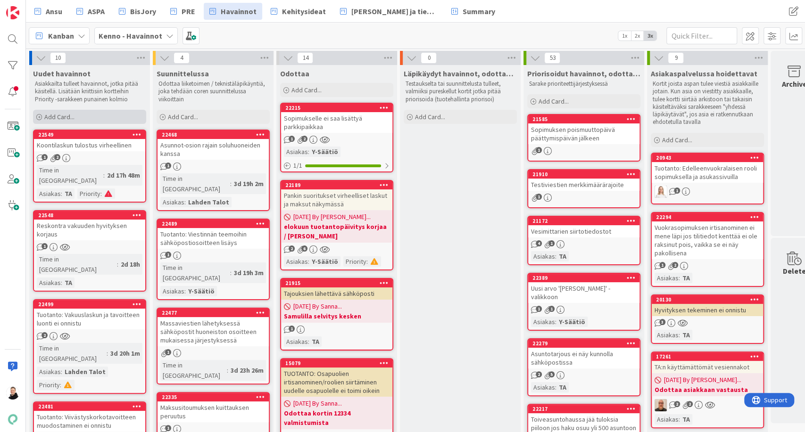
click at [49, 113] on span "Add Card..." at bounding box center [59, 117] width 30 height 8
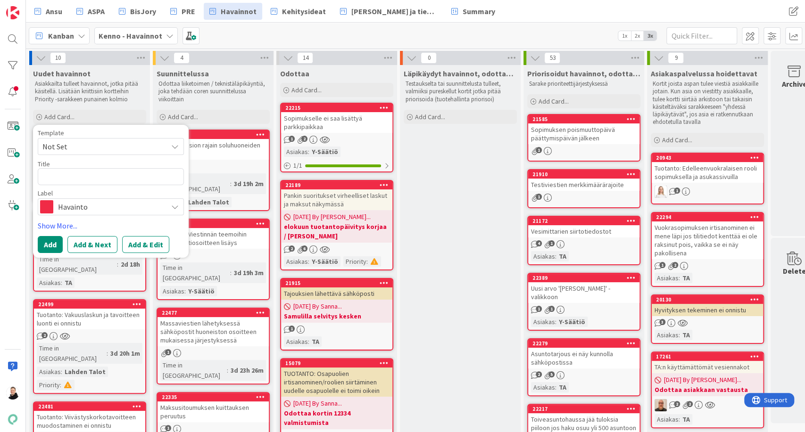
click at [72, 175] on textarea at bounding box center [111, 176] width 146 height 17
click at [106, 172] on textarea at bounding box center [111, 176] width 146 height 17
type textarea "x"
type textarea "K"
type textarea "x"
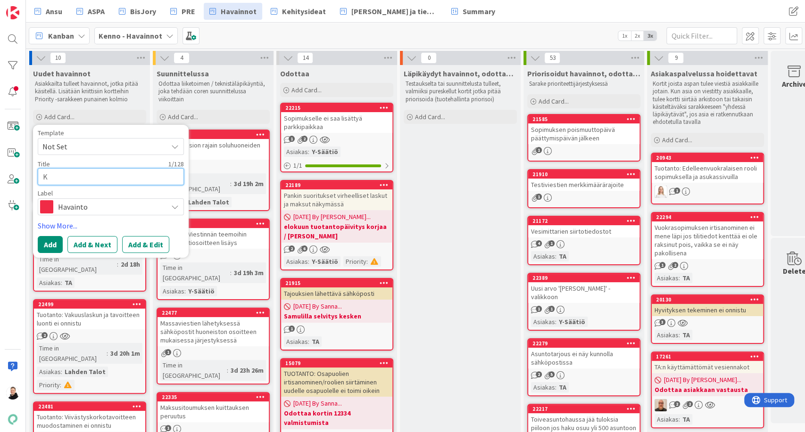
type textarea "Ke"
type textarea "x"
type textarea "[PERSON_NAME]"
type textarea "x"
type textarea "Kenn"
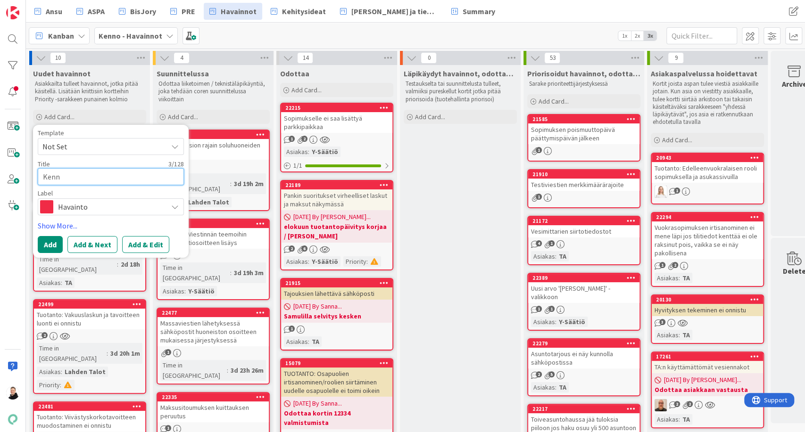
type textarea "x"
type textarea "Kenno"
type textarea "x"
type textarea "Kenno"
type textarea "x"
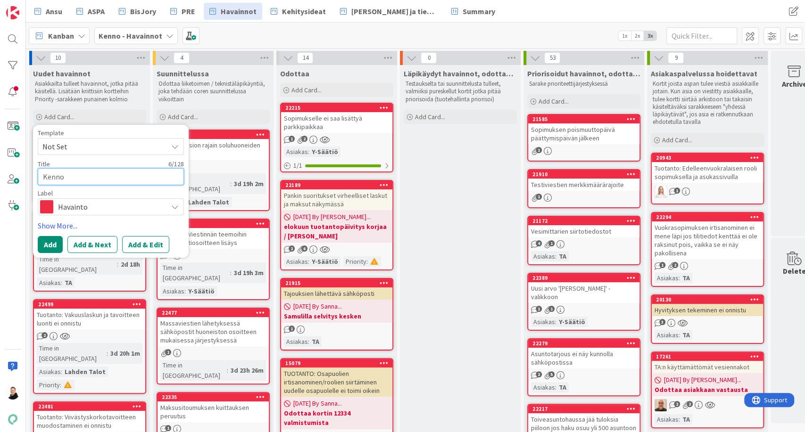
type textarea "Kenno h"
type textarea "x"
type textarea "Kenno hi"
type textarea "x"
type textarea "Kenno hin"
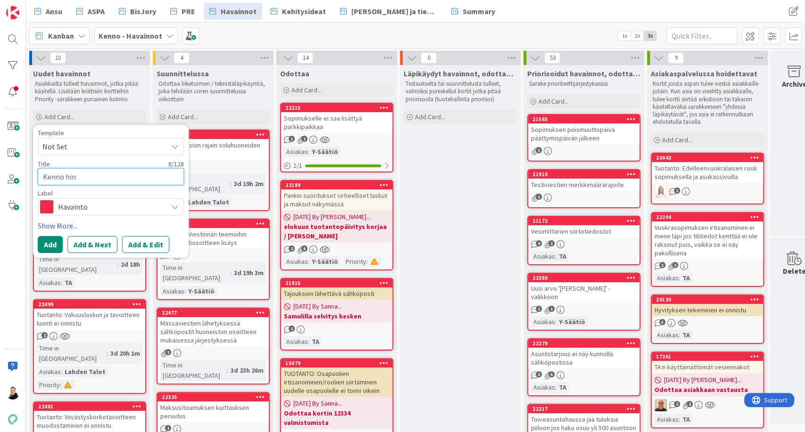
type textarea "x"
type textarea "Kenno hint"
type textarea "x"
type textarea "[PERSON_NAME]"
type textarea "x"
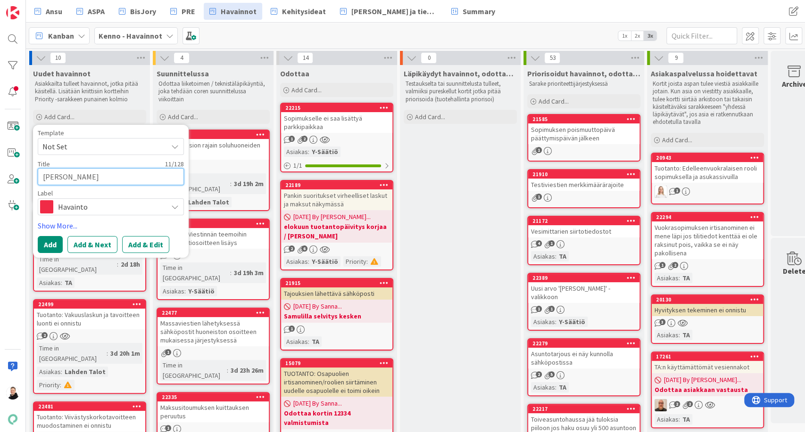
type textarea "[PERSON_NAME]"
type textarea "x"
type textarea "[PERSON_NAME]"
type textarea "x"
type textarea "[PERSON_NAME]"
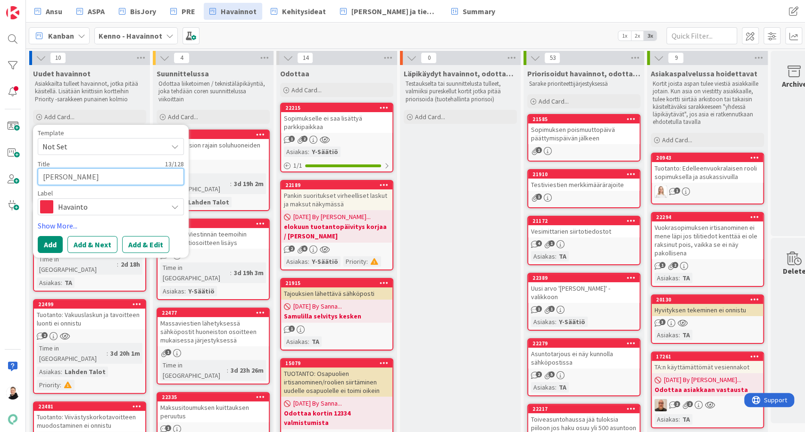
type textarea "x"
type textarea "[PERSON_NAME]"
type textarea "x"
type textarea "Kenno hintaraport"
type textarea "x"
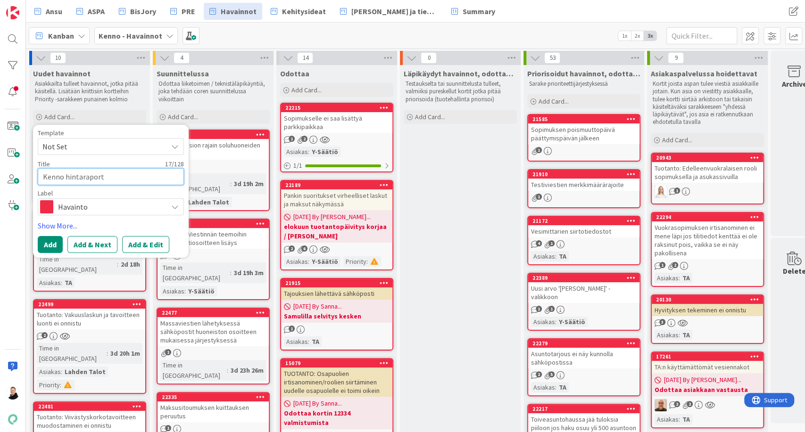
type textarea "Kenno hintaraportt"
type textarea "x"
type textarea "Kenno hintaraportti"
type textarea "x"
type textarea "Kenno hintaraportti"
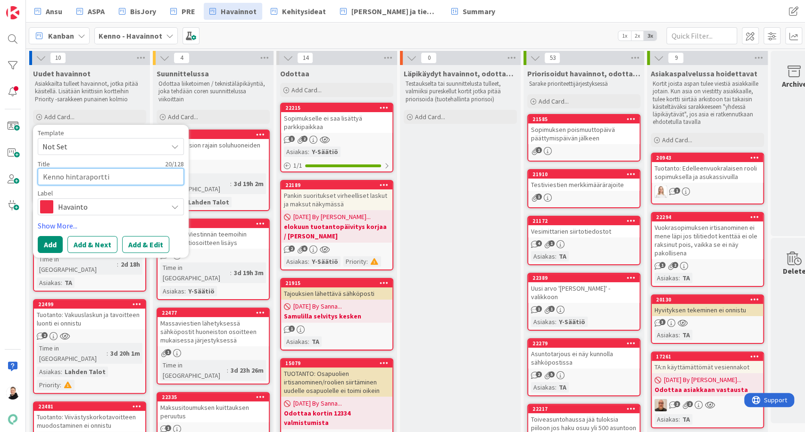
type textarea "x"
type textarea "Kenno hintaraportti t"
type textarea "x"
type textarea "Kenno hintaraportti ta"
type textarea "x"
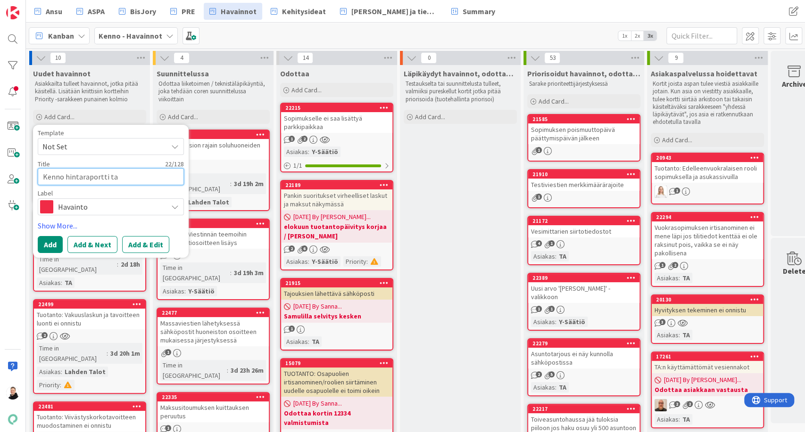
type textarea "Kenno hintaraportti tav"
type textarea "x"
type textarea "Kenno hintaraportti tavo"
type textarea "x"
type textarea "Kenno hintaraportti tavoi"
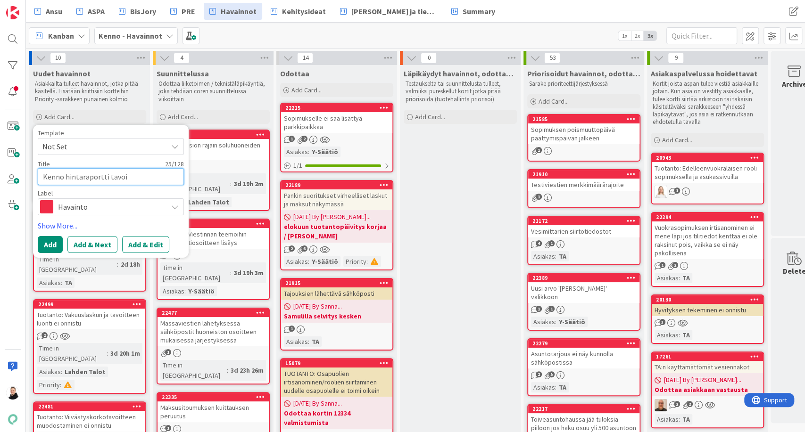
type textarea "x"
type textarea "Kenno hintaraportti tavoit"
type textarea "x"
type textarea "Kenno hintaraportti tavoitt"
type textarea "x"
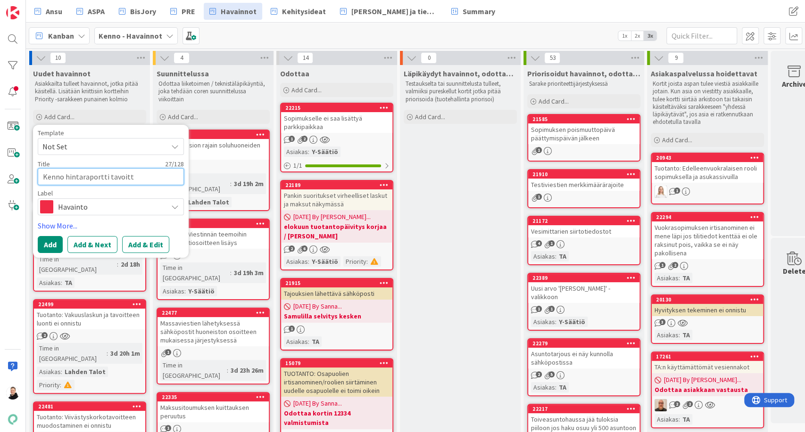
type textarea "Kenno hintaraportti tavoitte"
type textarea "x"
type textarea "Kenno hintaraportti tavoittei"
type textarea "x"
type textarea "Kenno hintaraportti tavoitteis"
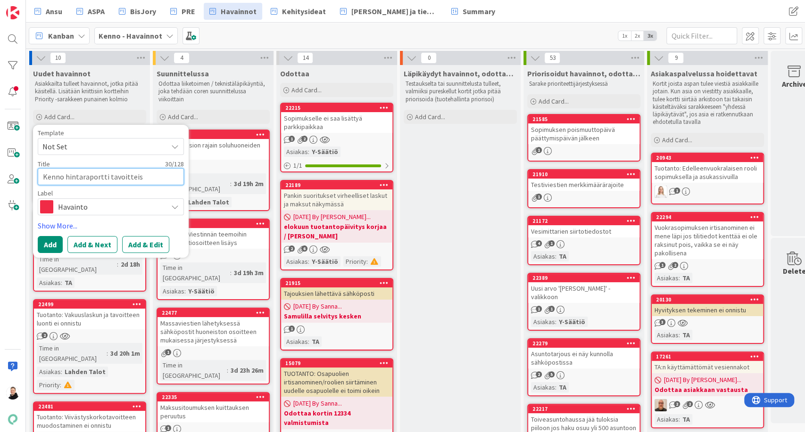
type textarea "x"
type textarea "Kenno hintaraportti tavoitteista"
type textarea "x"
type textarea "Kenno hintaraportti tavoitteista"
click at [144, 244] on button "Add & Edit" at bounding box center [145, 244] width 47 height 17
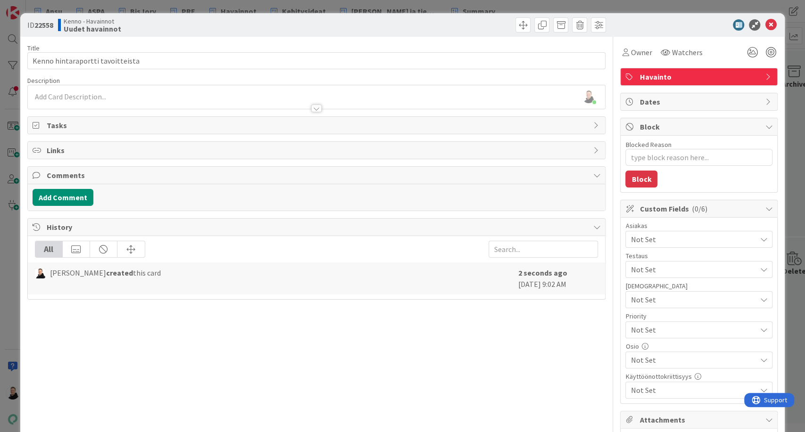
click at [48, 98] on div "[PERSON_NAME] just joined" at bounding box center [317, 97] width 578 height 24
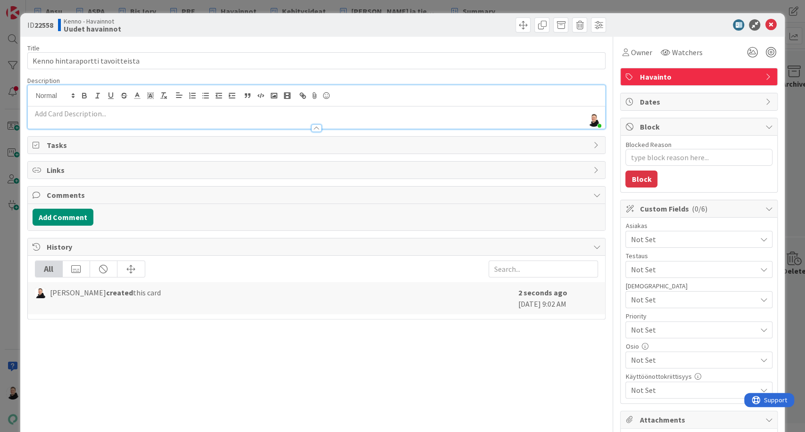
click at [43, 113] on p at bounding box center [317, 113] width 568 height 11
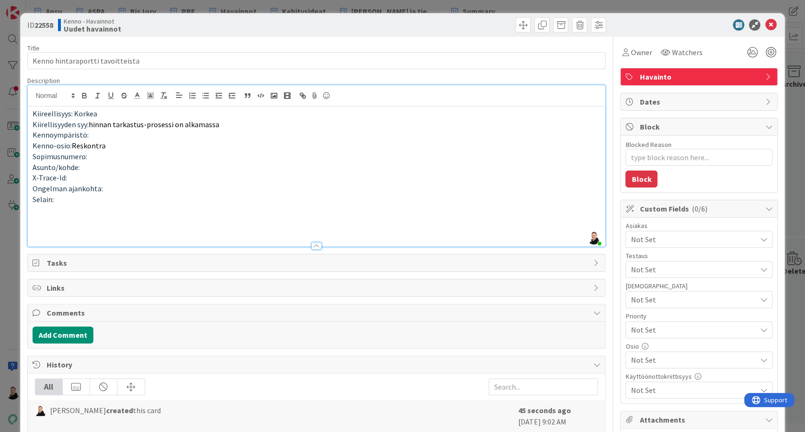
click at [47, 220] on p at bounding box center [317, 220] width 568 height 11
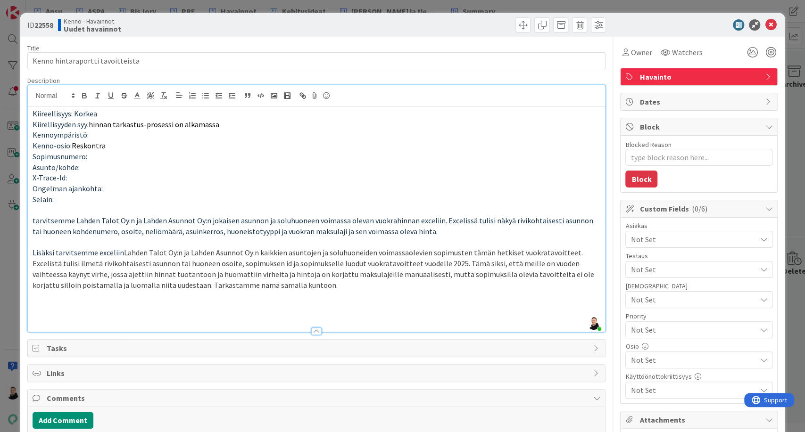
scroll to position [109, 0]
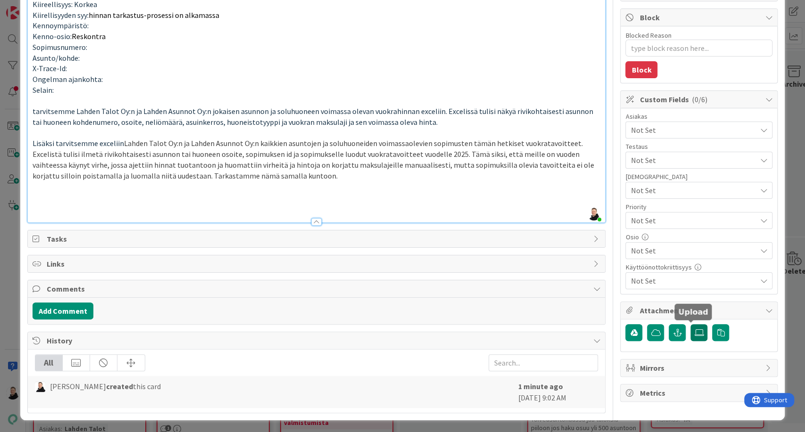
click at [694, 334] on icon at bounding box center [698, 333] width 9 height 8
click at [690, 324] on input "file" at bounding box center [690, 324] width 0 height 0
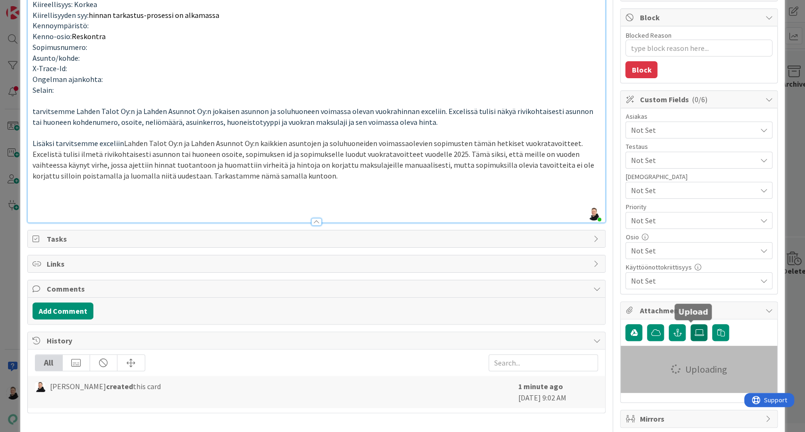
type textarea "x"
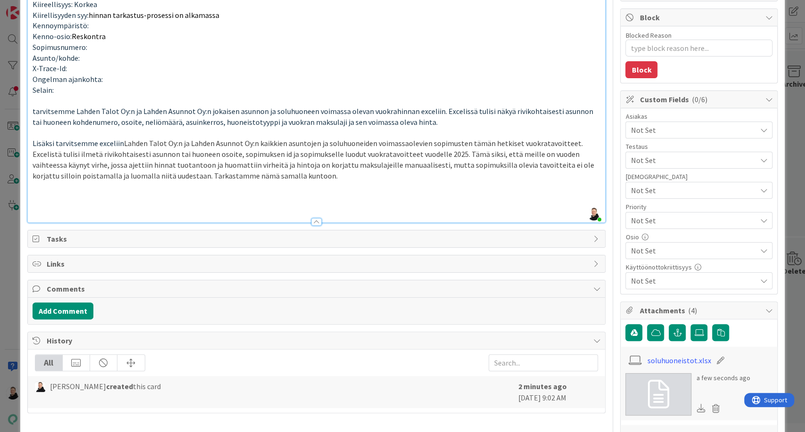
click at [300, 142] on span "Lahden Talot Oy:n ja Lahden Asunnot Oy:n kaikkien asuntojen ja soluhuoneiden vo…" at bounding box center [314, 159] width 563 height 41
click at [352, 192] on p at bounding box center [317, 197] width 568 height 11
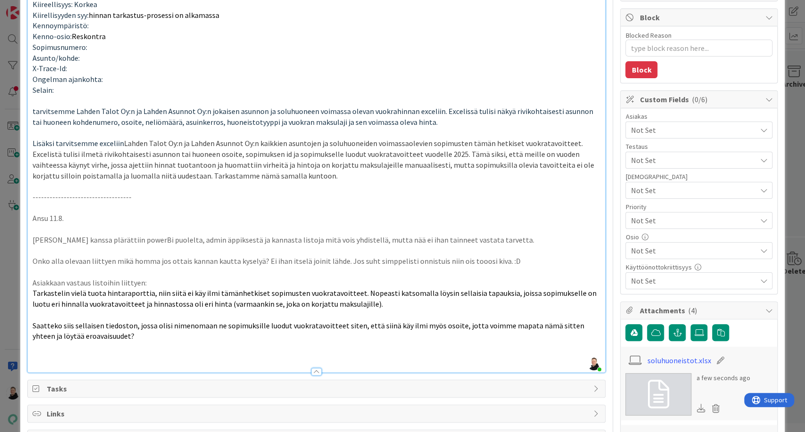
click at [743, 133] on span "Not Set" at bounding box center [692, 129] width 125 height 11
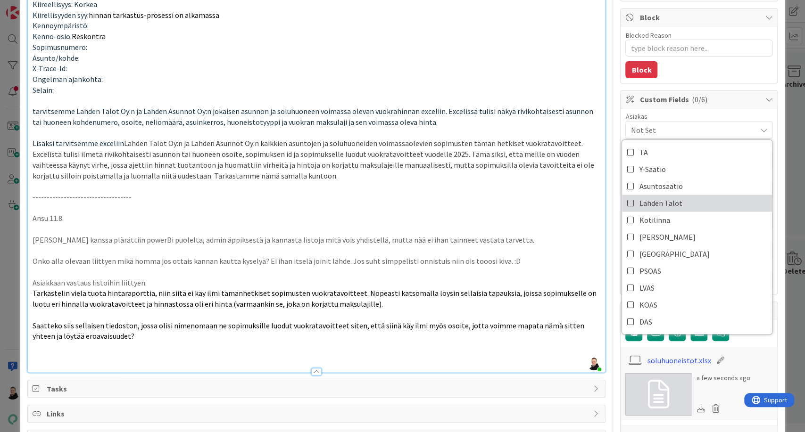
click at [627, 202] on icon at bounding box center [631, 203] width 8 height 14
click at [570, 196] on p "-----------------------------------" at bounding box center [317, 197] width 568 height 11
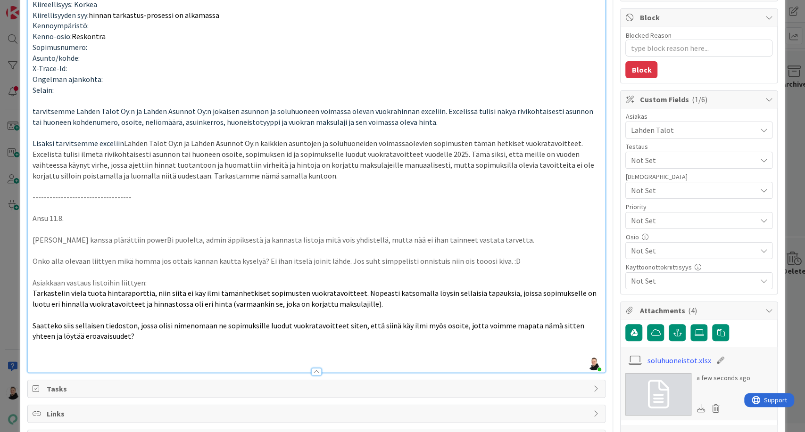
click at [659, 221] on span "Not Set" at bounding box center [690, 220] width 121 height 13
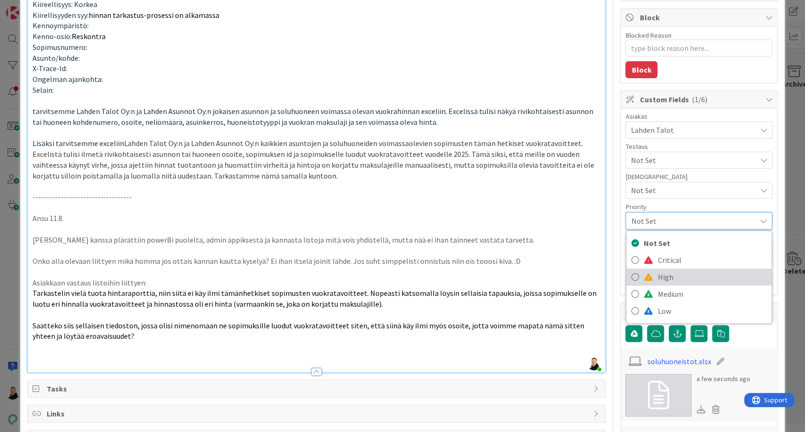
click at [657, 274] on span "High" at bounding box center [711, 277] width 109 height 14
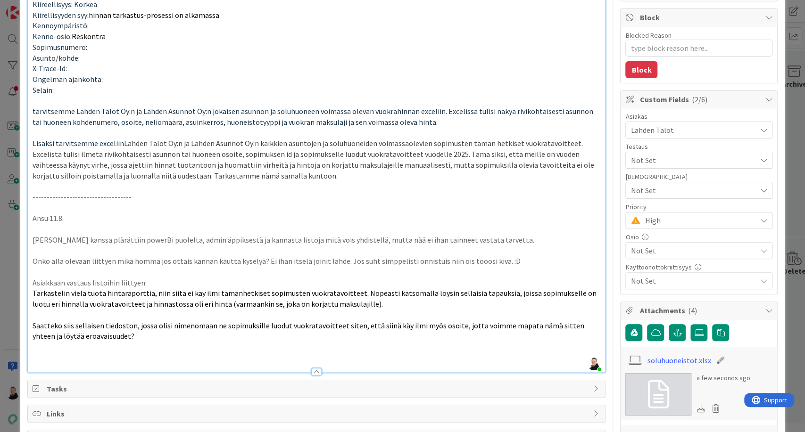
drag, startPoint x: 665, startPoint y: 258, endPoint x: 674, endPoint y: 253, distance: 10.1
click at [674, 253] on div "Not Set" at bounding box center [698, 250] width 147 height 17
click at [674, 253] on span "Not Set" at bounding box center [692, 250] width 125 height 11
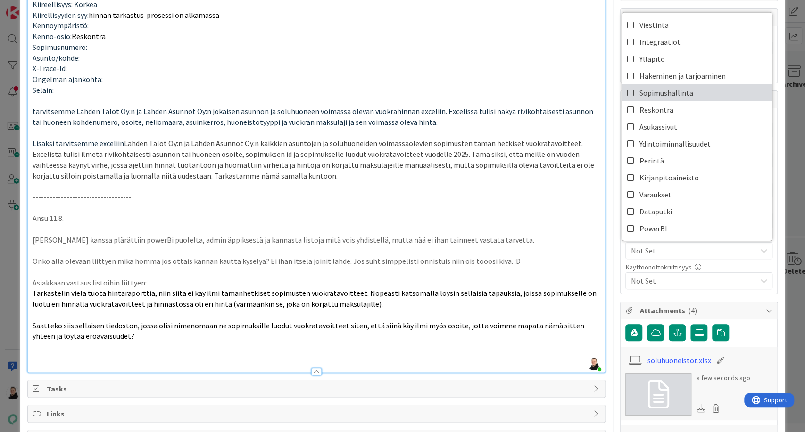
click at [627, 91] on icon at bounding box center [631, 93] width 8 height 14
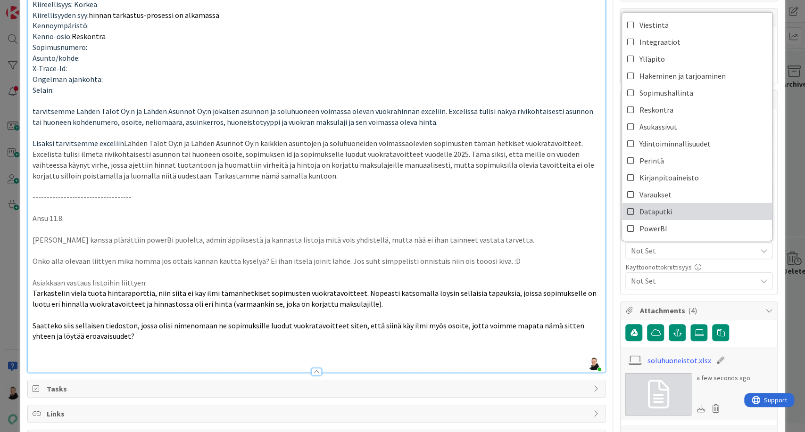
click at [627, 210] on icon at bounding box center [631, 212] width 8 height 14
click at [627, 212] on icon at bounding box center [631, 212] width 8 height 14
click at [627, 231] on icon at bounding box center [631, 229] width 8 height 14
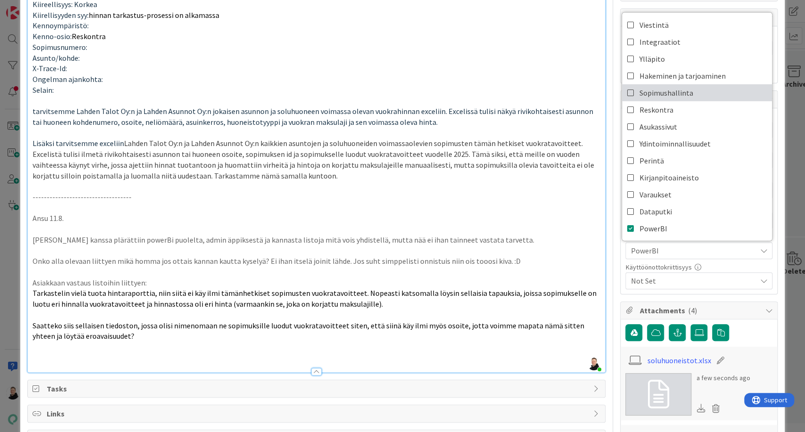
click at [627, 93] on icon at bounding box center [631, 93] width 8 height 14
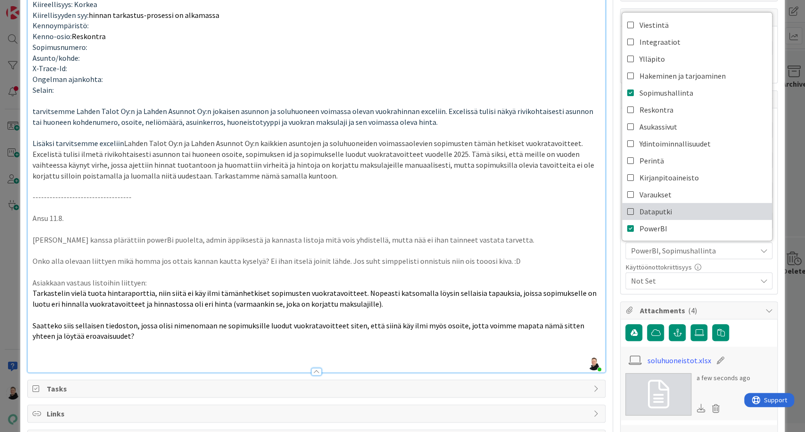
click at [627, 208] on icon at bounding box center [631, 212] width 8 height 14
click at [543, 203] on p at bounding box center [317, 208] width 568 height 11
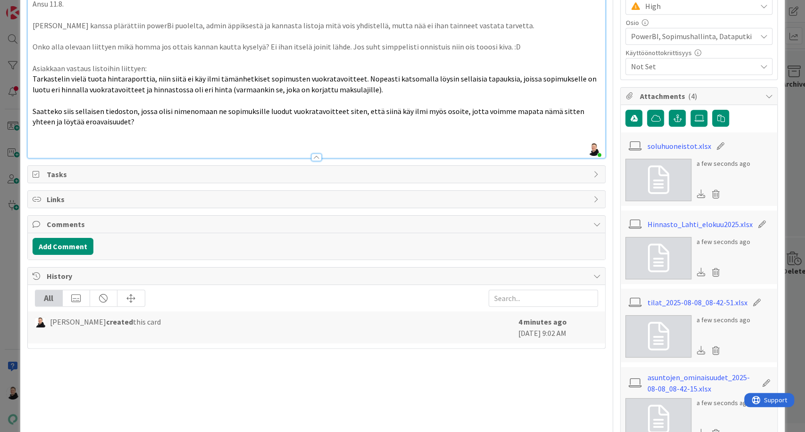
scroll to position [325, 0]
click at [57, 247] on button "Add Comment" at bounding box center [63, 245] width 61 height 17
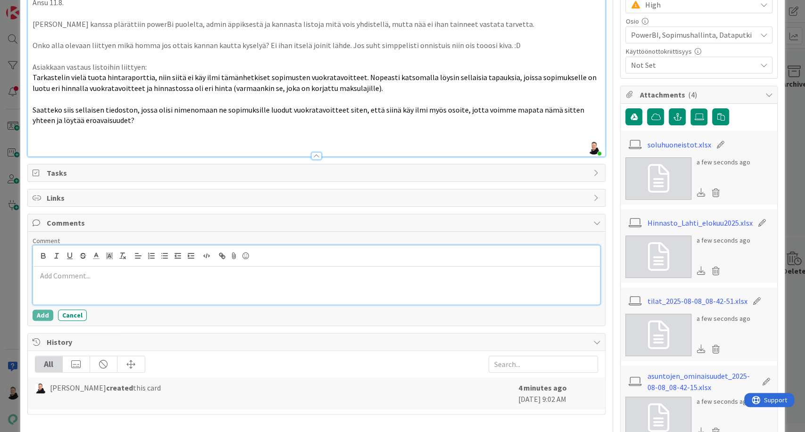
click at [55, 277] on p at bounding box center [317, 276] width 560 height 11
click at [37, 313] on button "Add" at bounding box center [43, 315] width 21 height 11
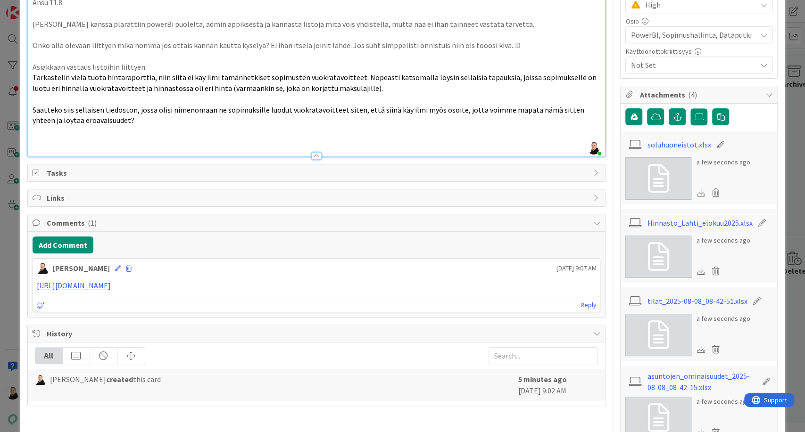
scroll to position [0, 0]
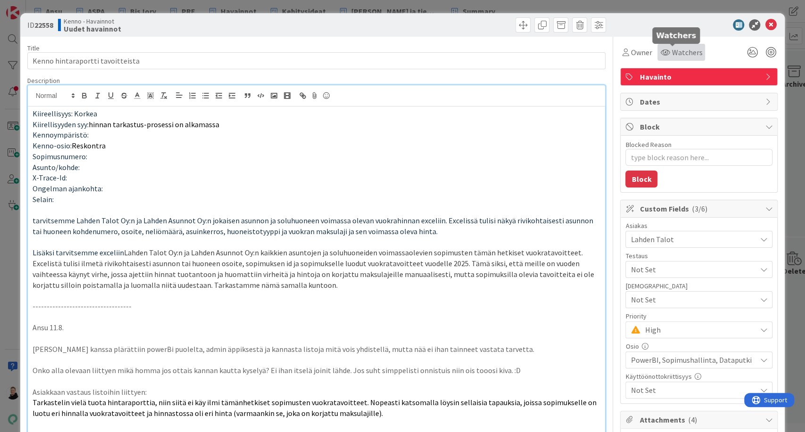
click at [678, 47] on span "Watchers" at bounding box center [686, 52] width 31 height 11
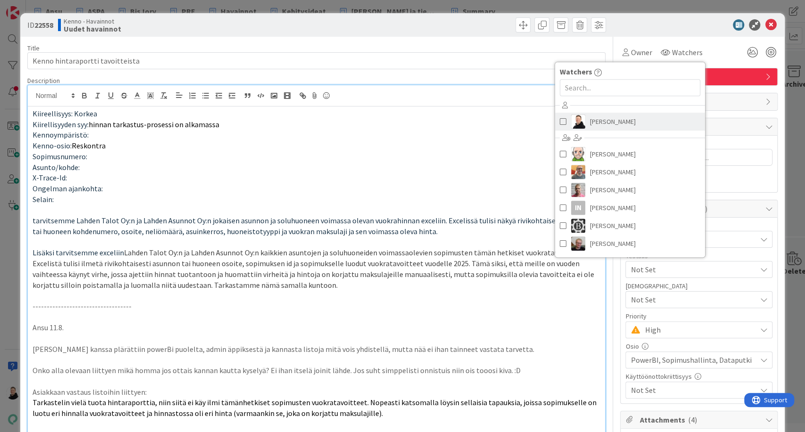
click at [602, 116] on span "[PERSON_NAME]" at bounding box center [613, 122] width 46 height 14
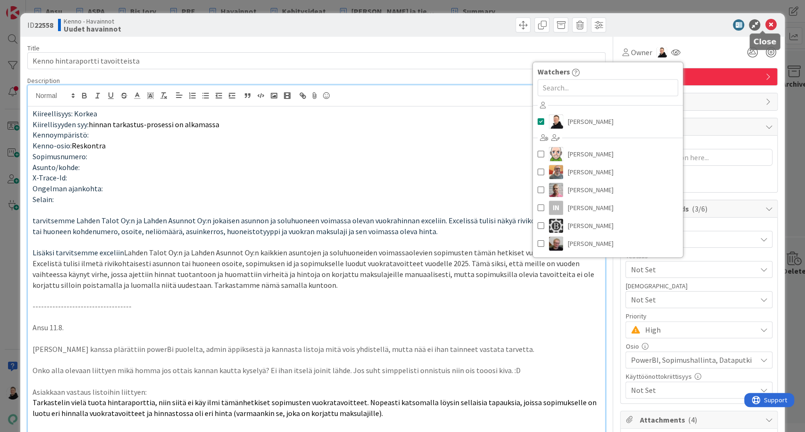
click at [765, 28] on icon at bounding box center [770, 24] width 11 height 11
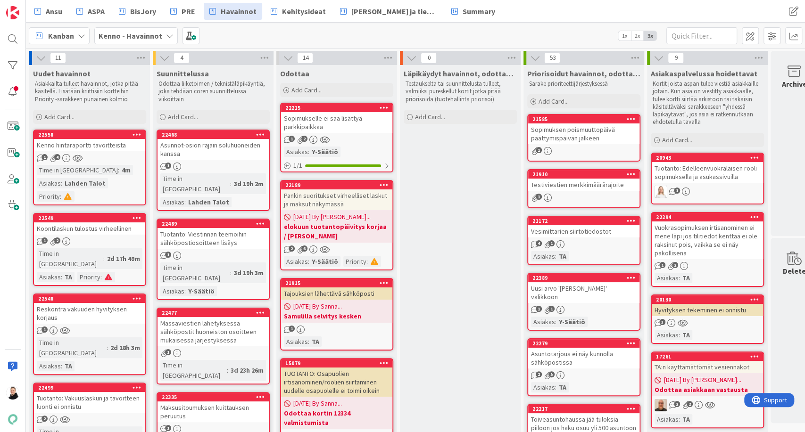
click at [84, 142] on div "Kenno hintaraportti tavoitteista" at bounding box center [89, 145] width 111 height 12
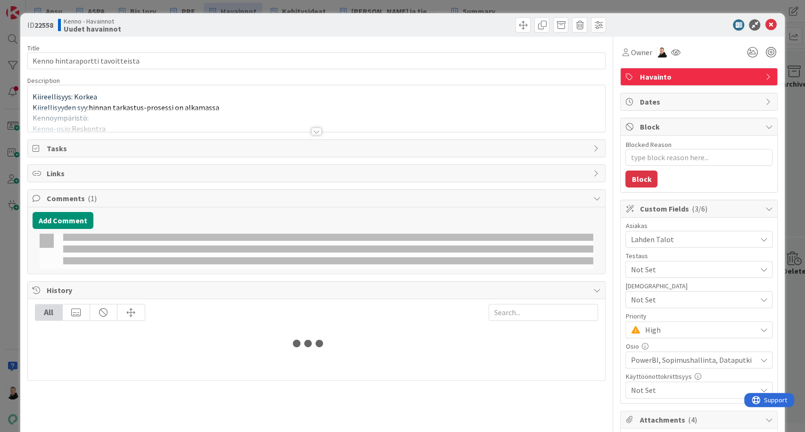
type textarea "x"
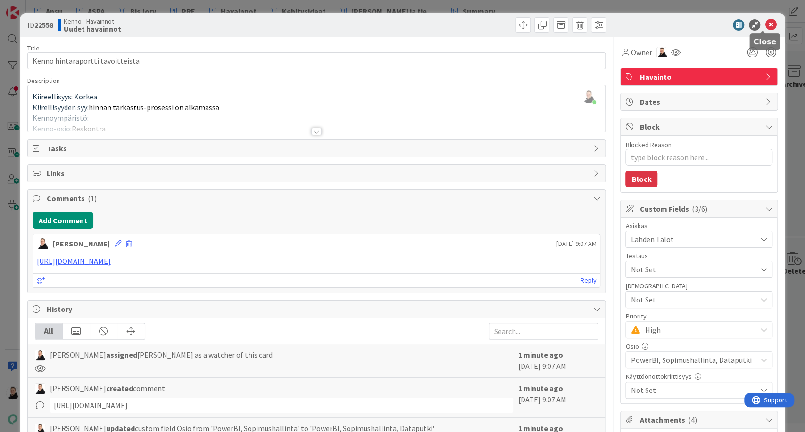
click at [766, 28] on icon at bounding box center [770, 24] width 11 height 11
